Goal: Navigation & Orientation: Find specific page/section

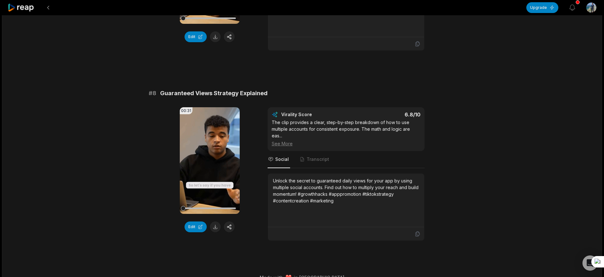
scroll to position [1295, 0]
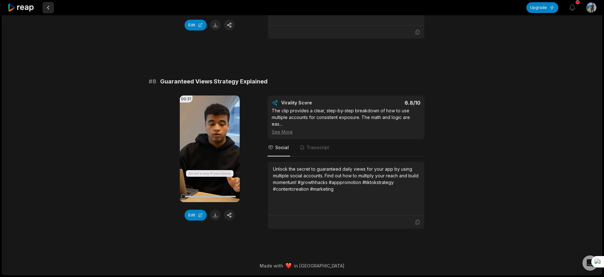
click at [49, 10] on button at bounding box center [47, 7] width 11 height 11
click at [48, 9] on button at bounding box center [47, 7] width 11 height 11
click at [45, 8] on button at bounding box center [47, 7] width 11 height 11
click at [540, 7] on button "Upgrade" at bounding box center [542, 7] width 32 height 11
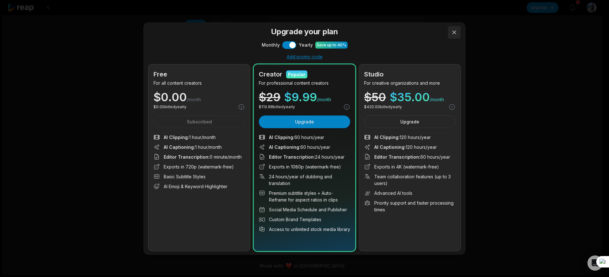
click at [452, 36] on button at bounding box center [454, 32] width 13 height 13
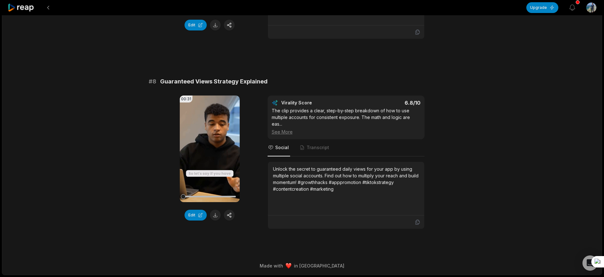
click at [24, 11] on icon at bounding box center [21, 7] width 27 height 9
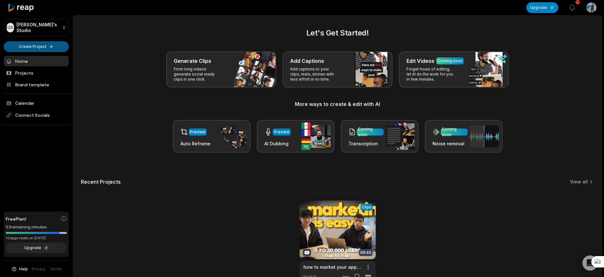
click at [45, 48] on html "OS [PERSON_NAME]'s Studio Create Project Home Projects Brand template Calendar …" at bounding box center [302, 138] width 604 height 277
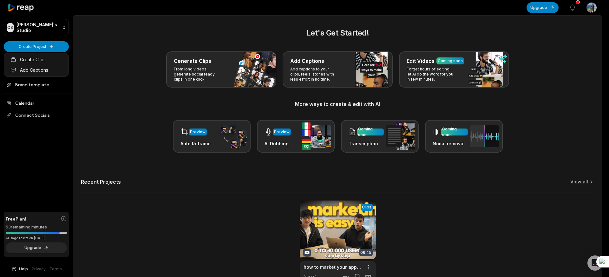
click at [95, 61] on html "OS [PERSON_NAME]'s Studio Create Project Home Projects Brand template Calendar …" at bounding box center [304, 138] width 609 height 277
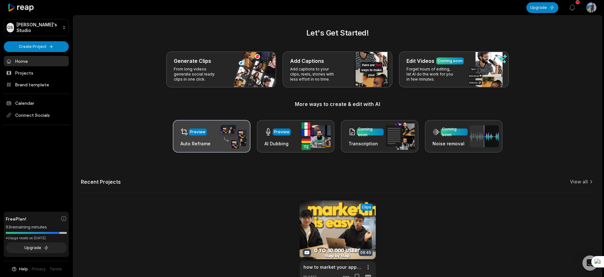
click at [215, 136] on div "Preview Auto Reframe" at bounding box center [212, 136] width 78 height 33
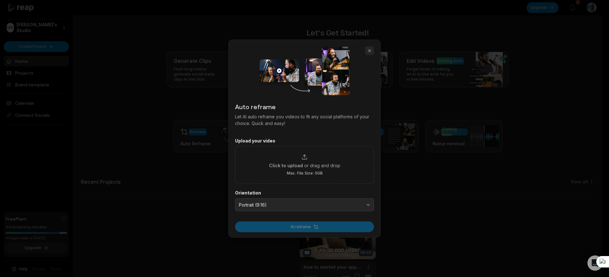
click at [371, 49] on button "button" at bounding box center [369, 50] width 9 height 9
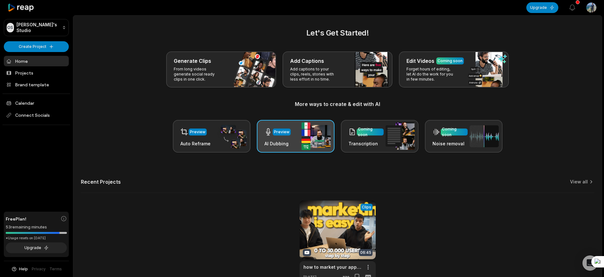
click at [297, 134] on div "Preview AI Dubbing" at bounding box center [296, 136] width 78 height 33
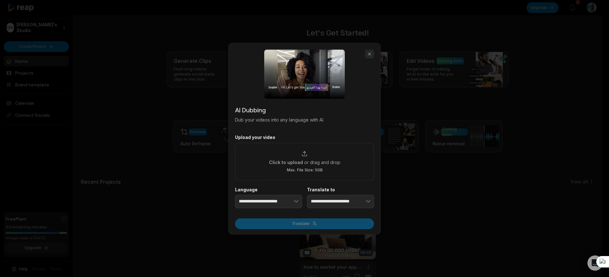
click at [367, 54] on button "button" at bounding box center [369, 53] width 9 height 9
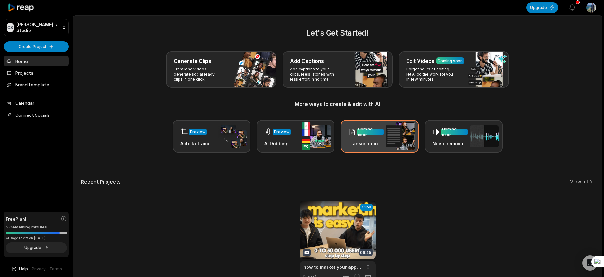
click at [354, 135] on icon at bounding box center [352, 132] width 8 height 8
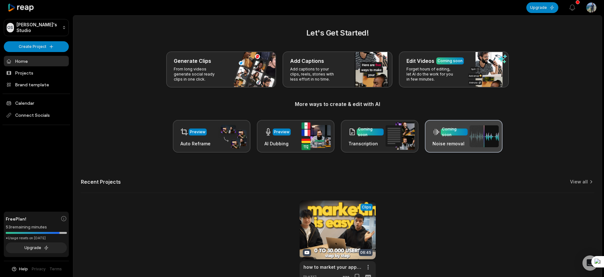
click at [436, 139] on div "Coming soon Noise removal" at bounding box center [449, 136] width 35 height 21
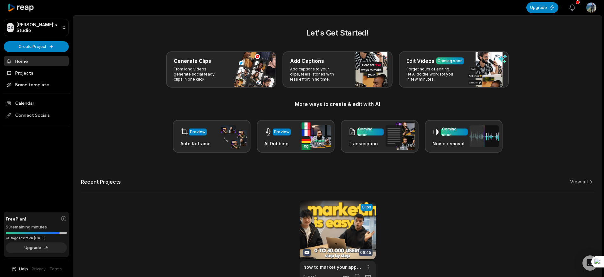
click at [579, 5] on button "View notifications" at bounding box center [572, 8] width 14 height 14
click at [409, 25] on main "Let's Get Started! Generate Clips From long videos generate social ready clips …" at bounding box center [337, 156] width 529 height 281
